Goal: Transaction & Acquisition: Purchase product/service

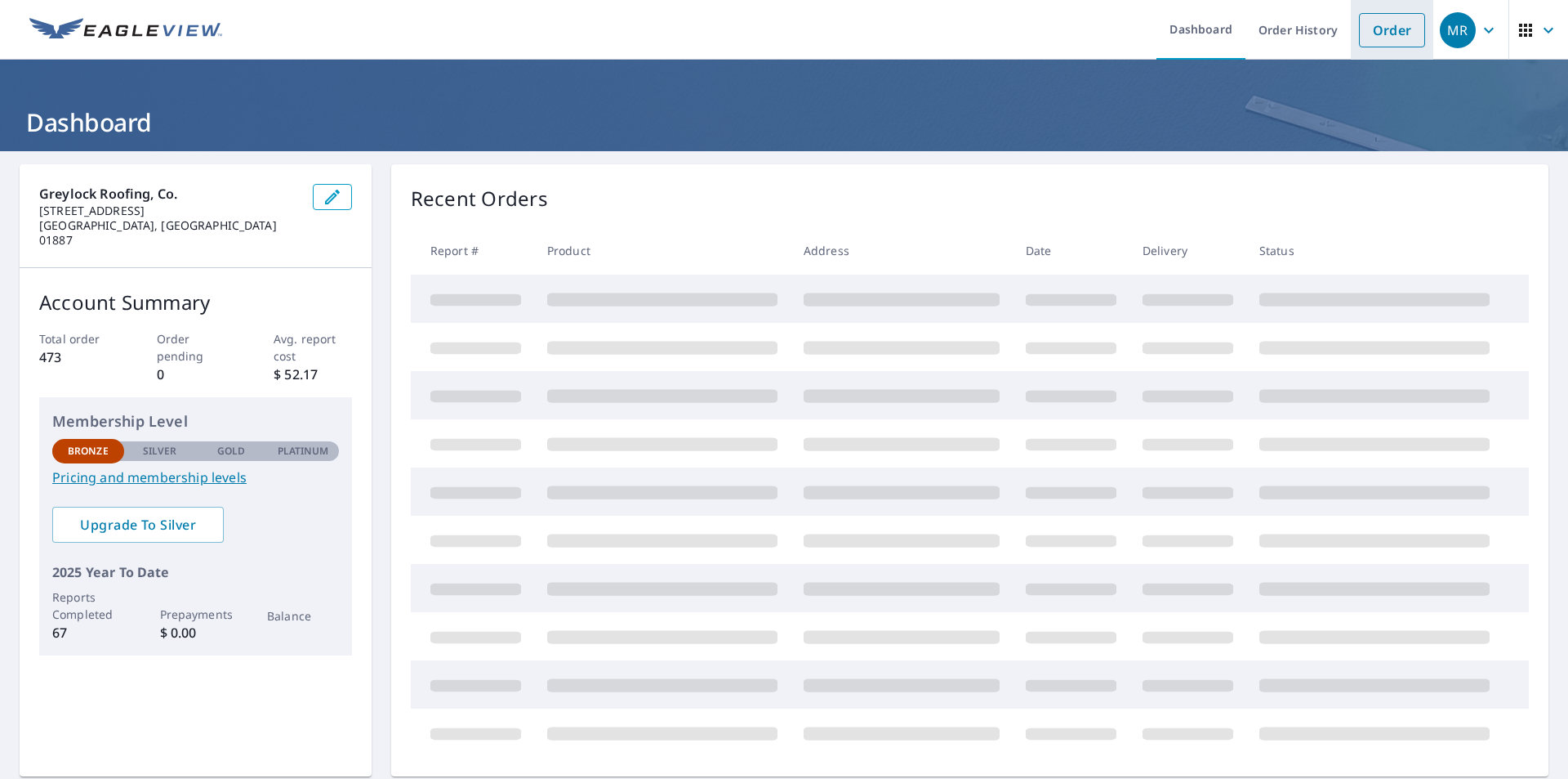
click at [1359, 37] on link "Order" at bounding box center [1392, 30] width 66 height 35
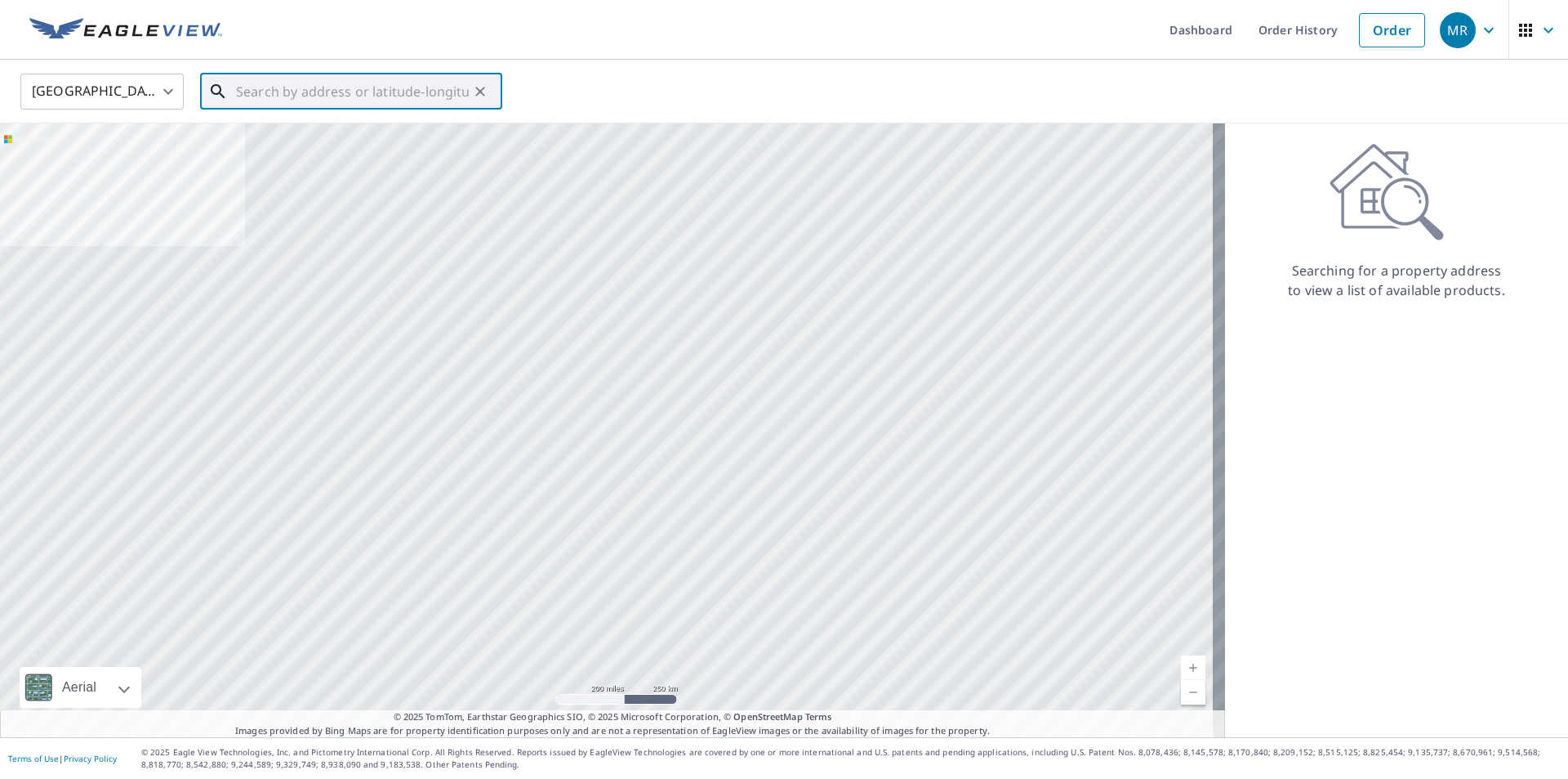
click at [294, 93] on input "text" at bounding box center [352, 91] width 233 height 46
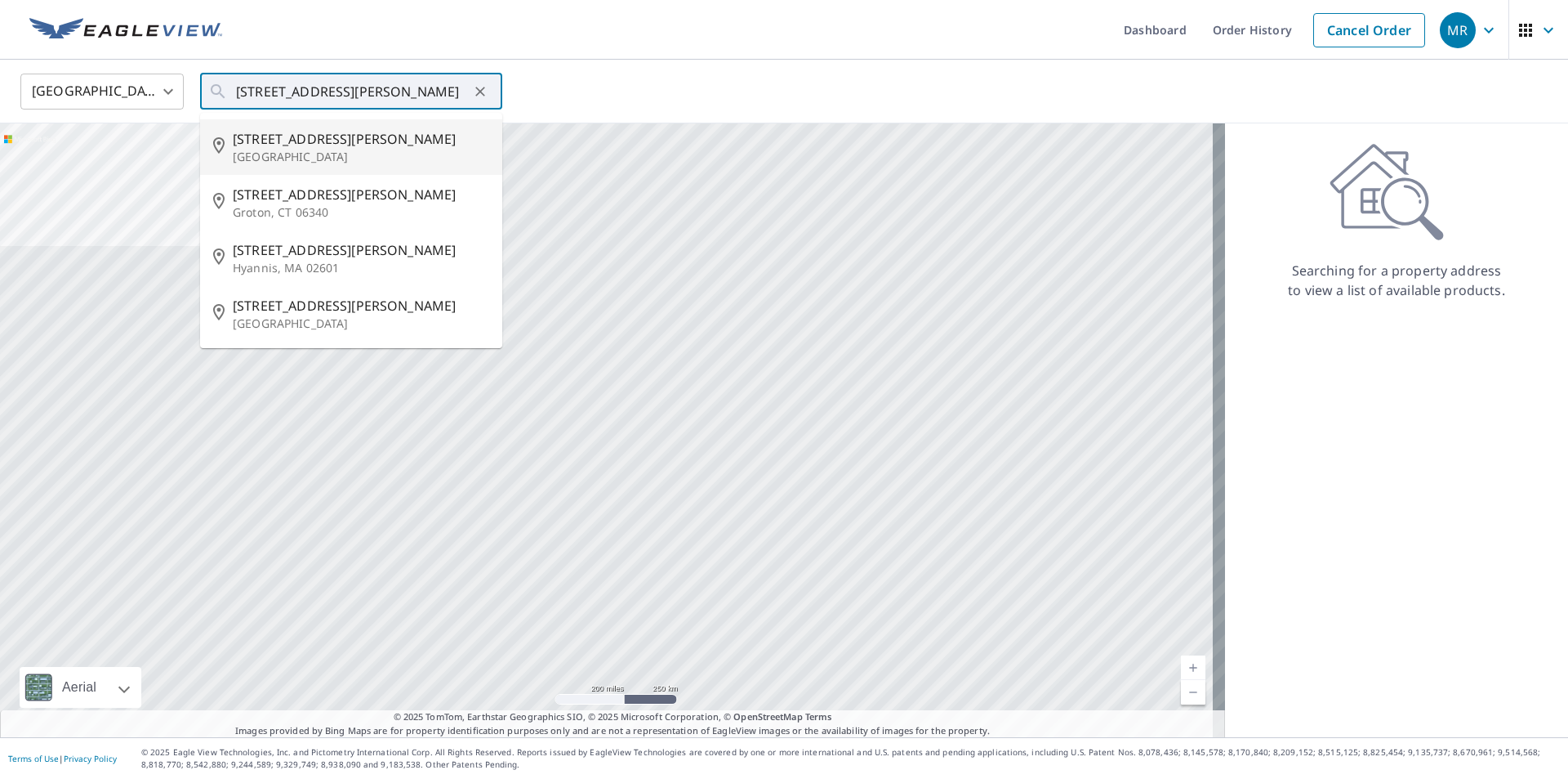
type input "[STREET_ADDRESS][PERSON_NAME]"
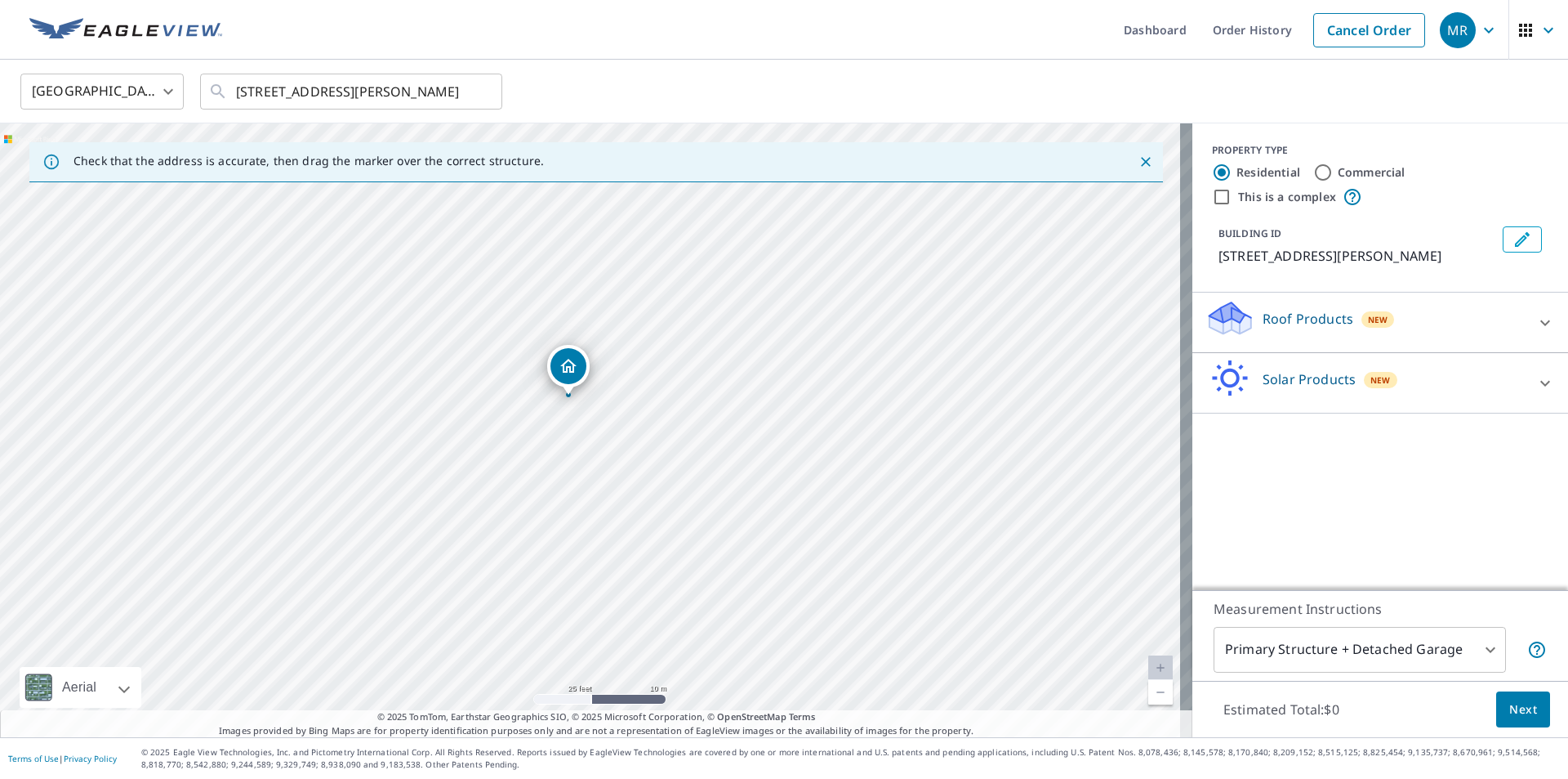
click at [1315, 173] on input "Commercial" at bounding box center [1323, 173] width 20 height 20
radio input "true"
type input "4"
click at [1535, 328] on icon at bounding box center [1545, 322] width 20 height 20
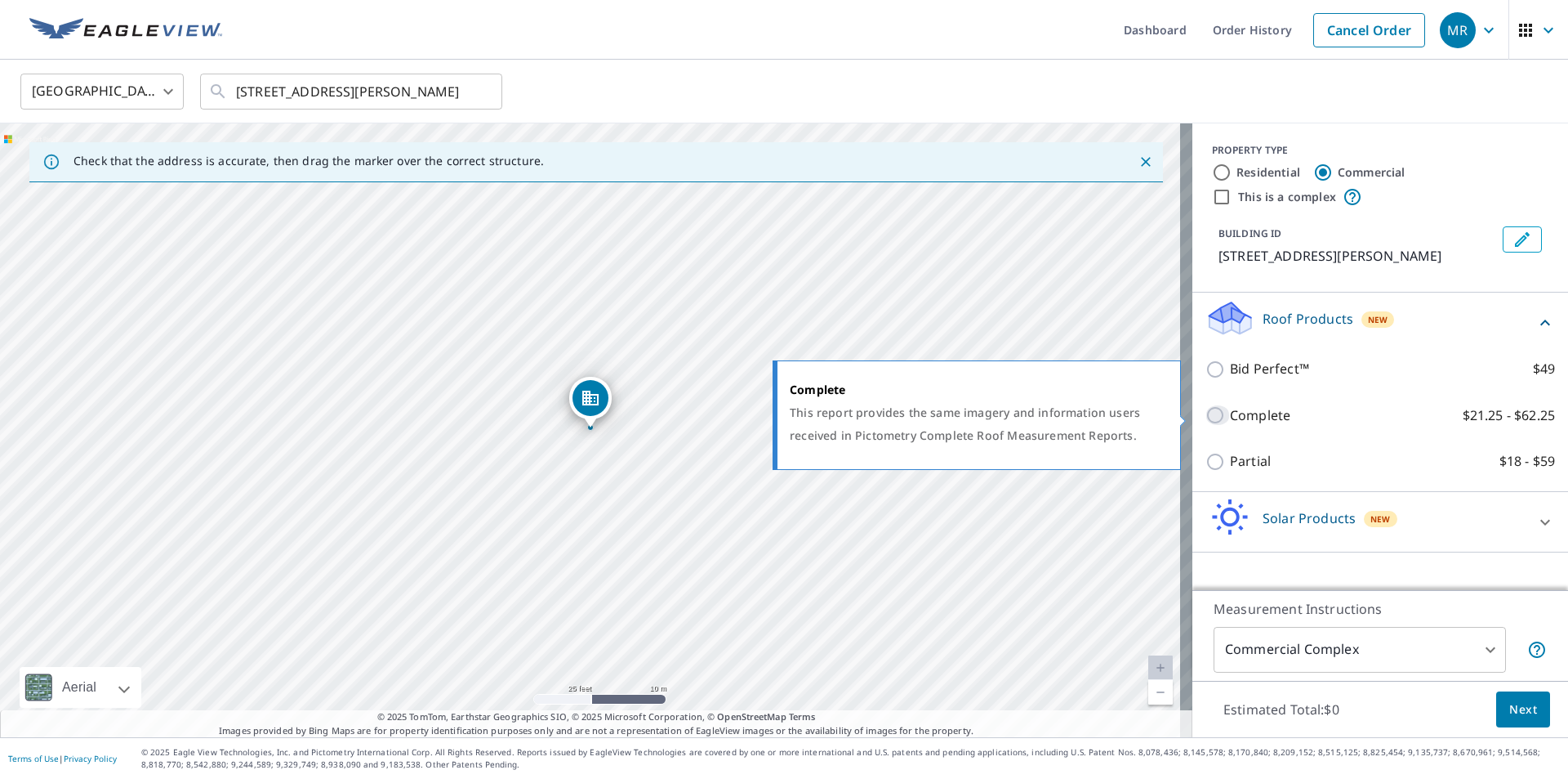
drag, startPoint x: 1205, startPoint y: 411, endPoint x: 1226, endPoint y: 424, distance: 24.7
click at [1205, 411] on input "Complete $21.25 - $62.25" at bounding box center [1218, 415] width 25 height 20
checkbox input "true"
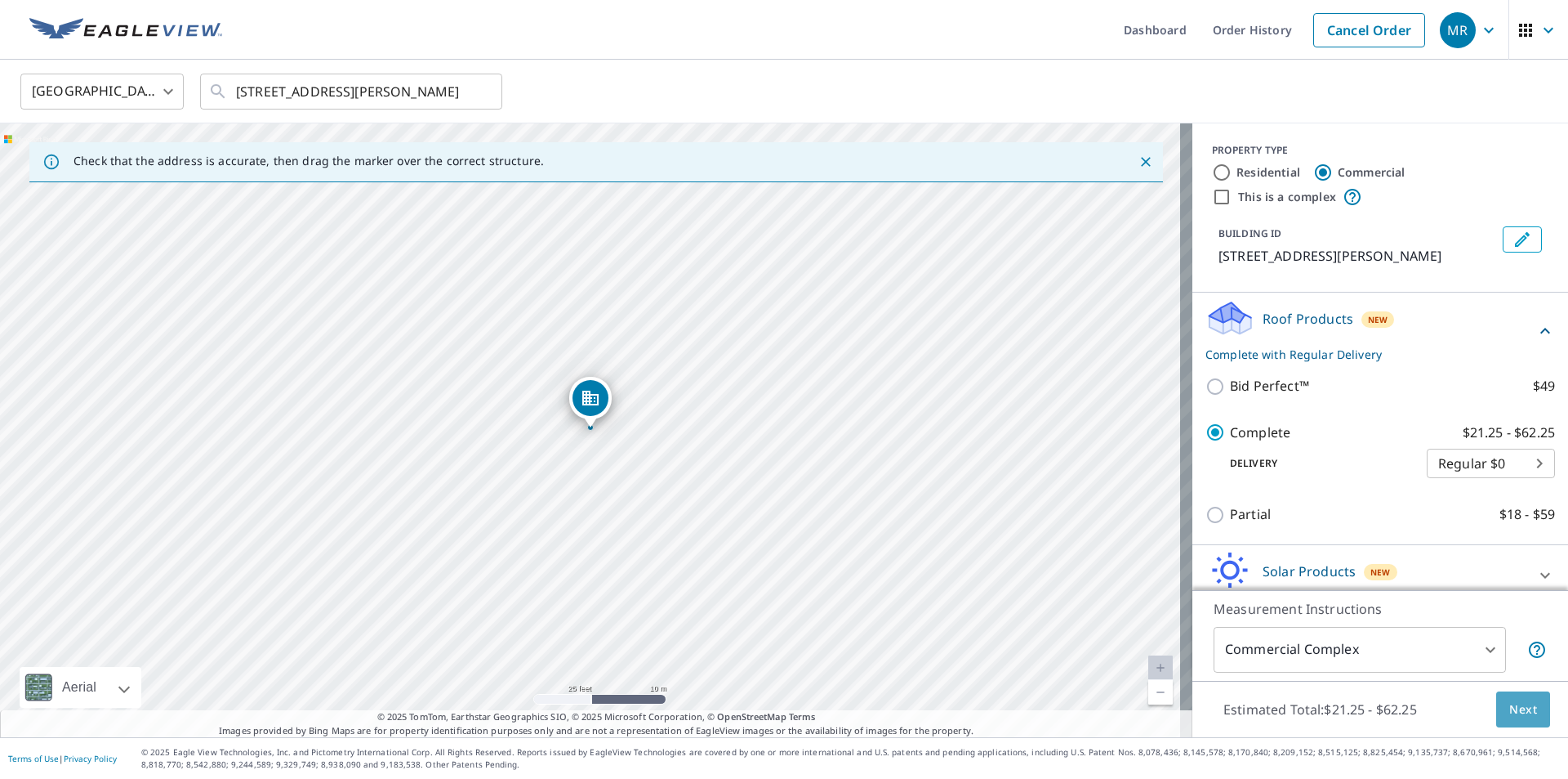
click at [1515, 707] on span "Next" at bounding box center [1523, 709] width 28 height 21
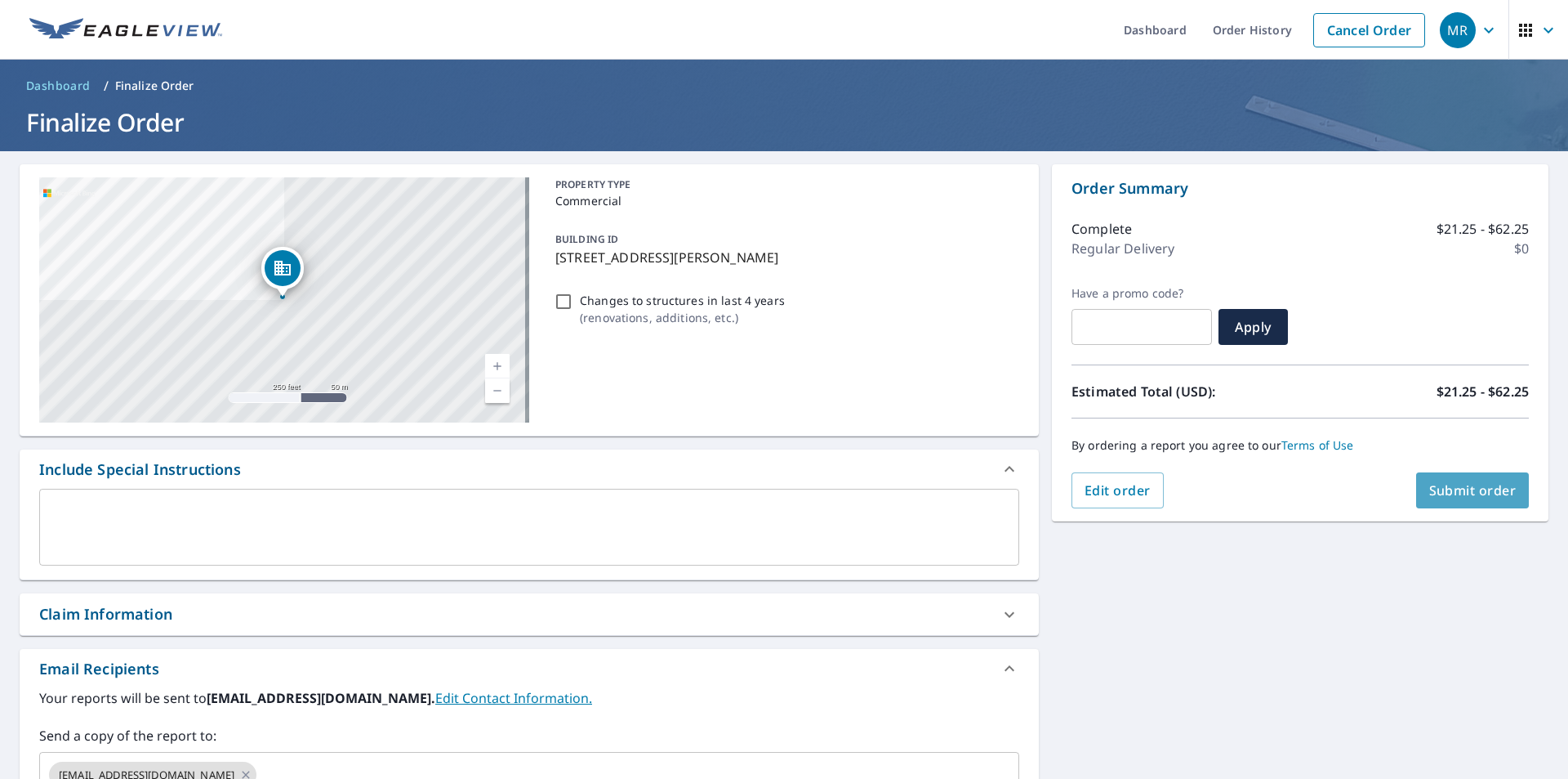
click at [1455, 491] on span "Submit order" at bounding box center [1473, 490] width 87 height 18
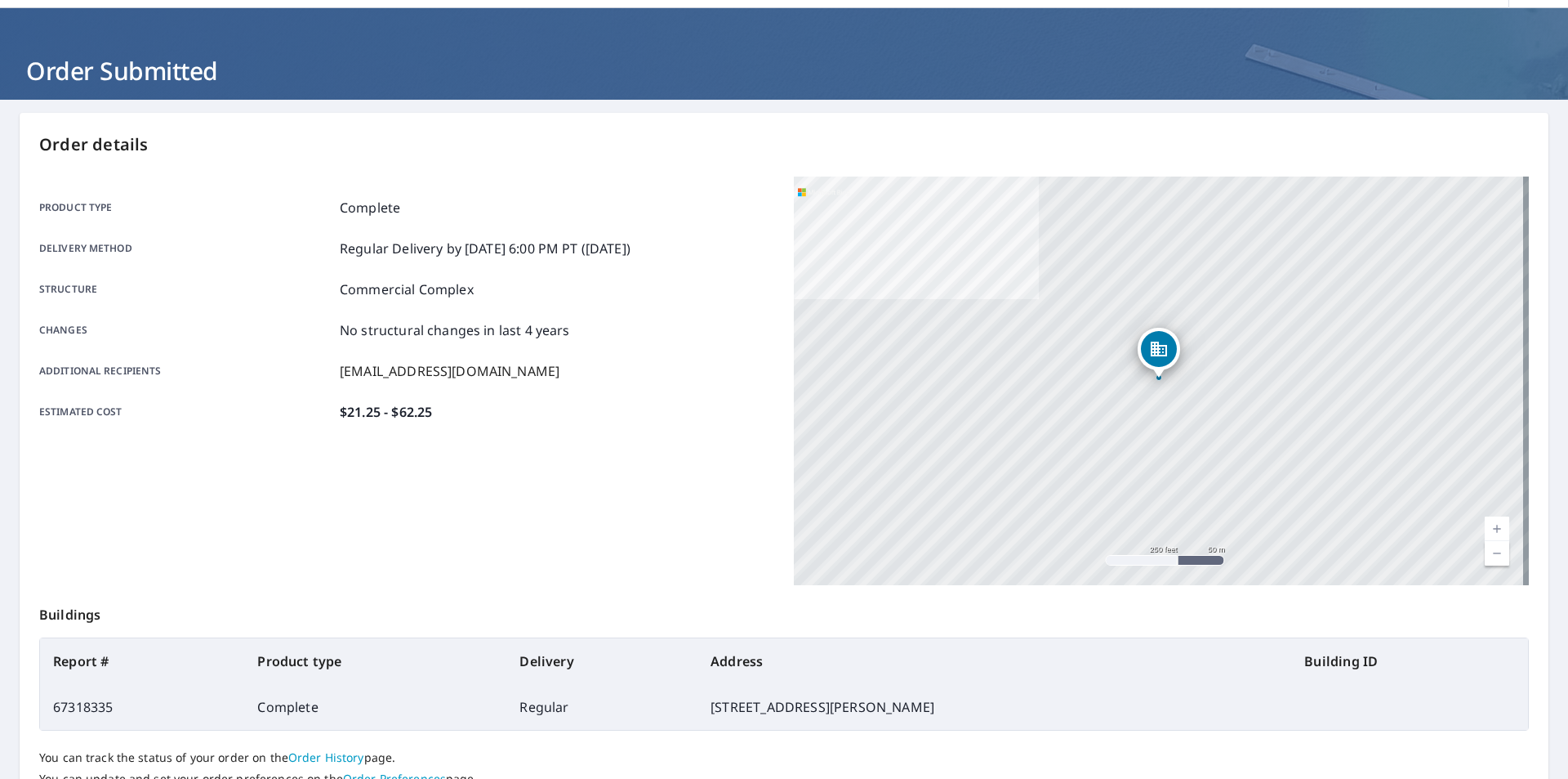
scroll to position [183, 0]
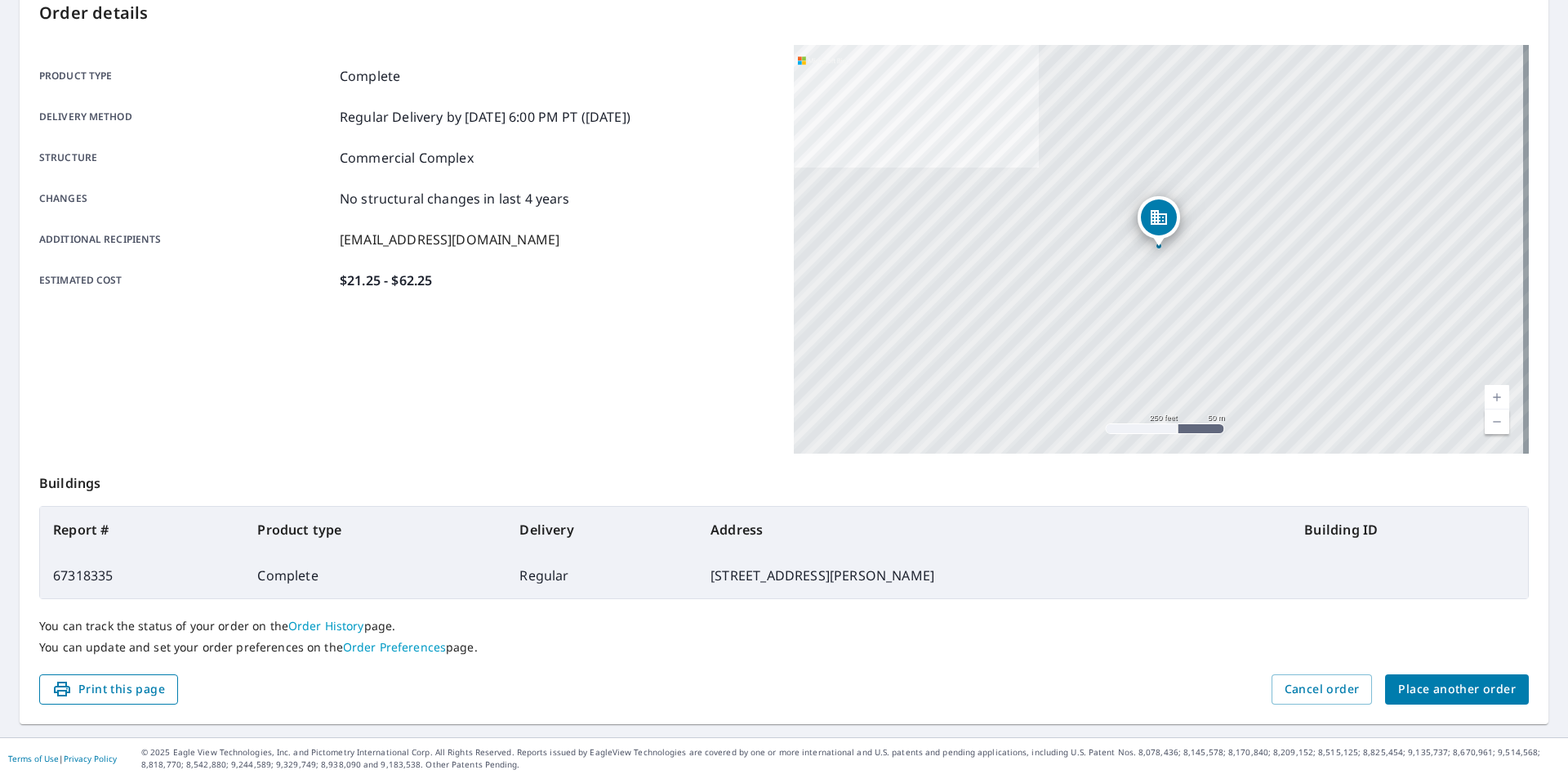
click at [153, 692] on span "Print this page" at bounding box center [109, 689] width 113 height 21
